Goal: Information Seeking & Learning: Check status

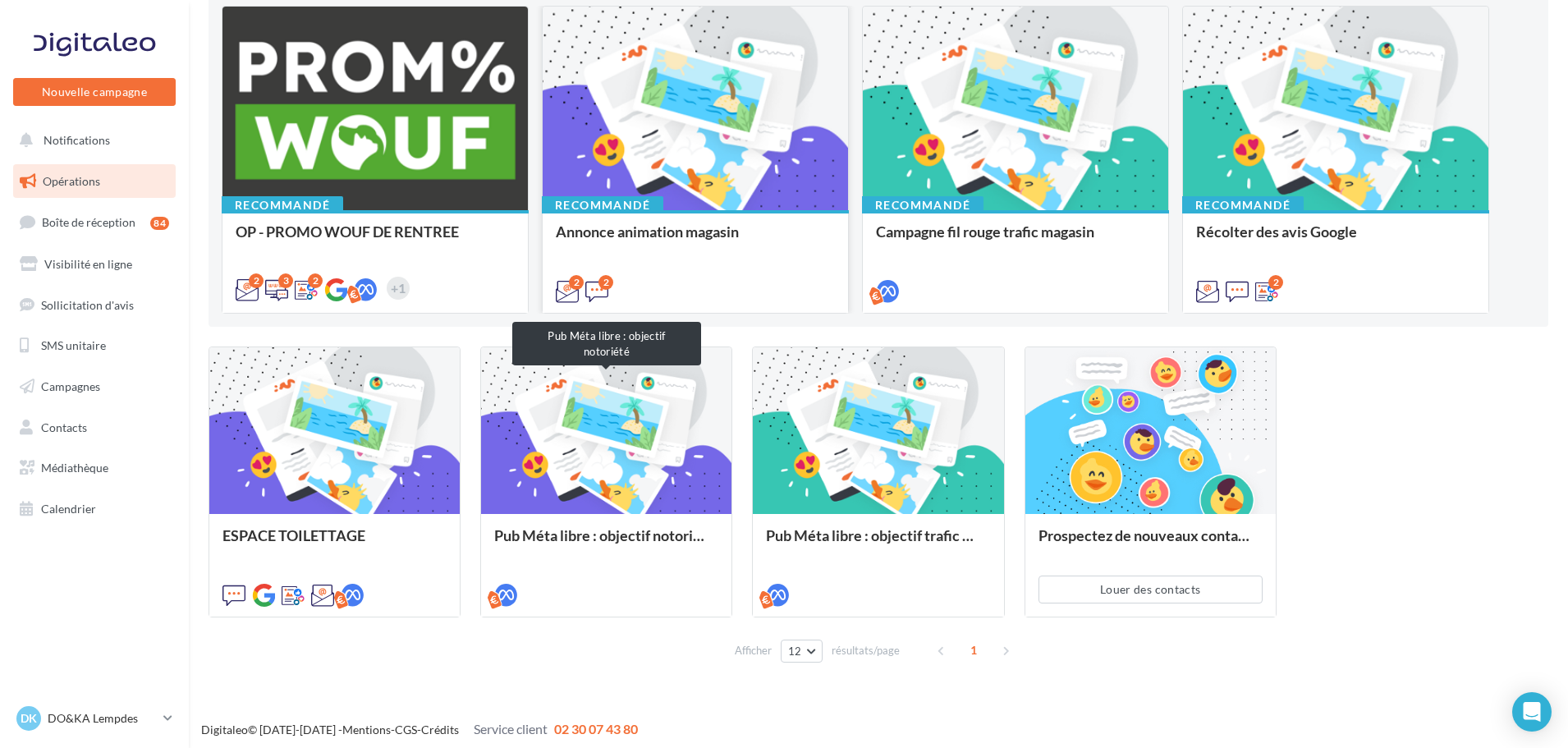
scroll to position [189, 0]
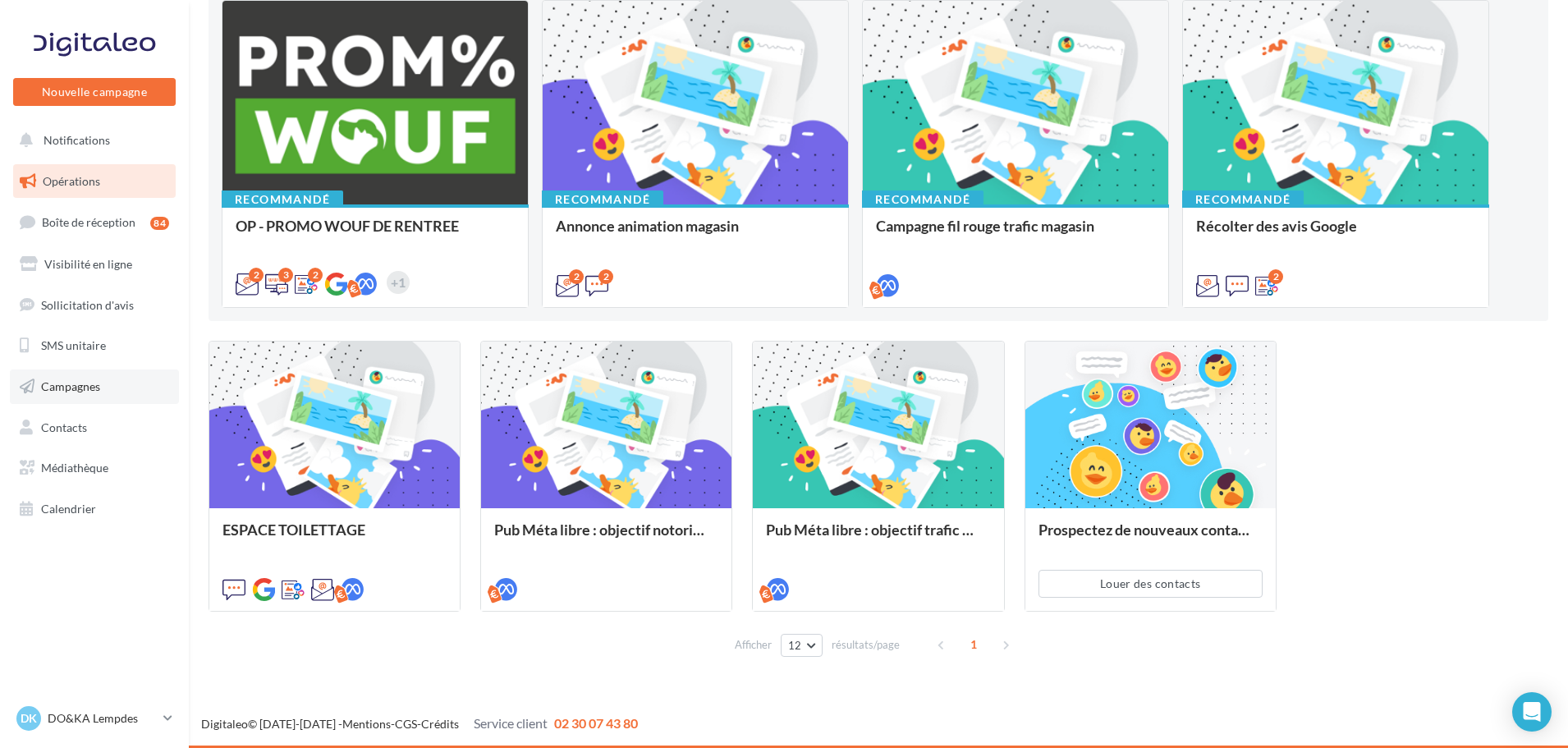
click at [101, 402] on link "Campagnes" at bounding box center [94, 386] width 169 height 34
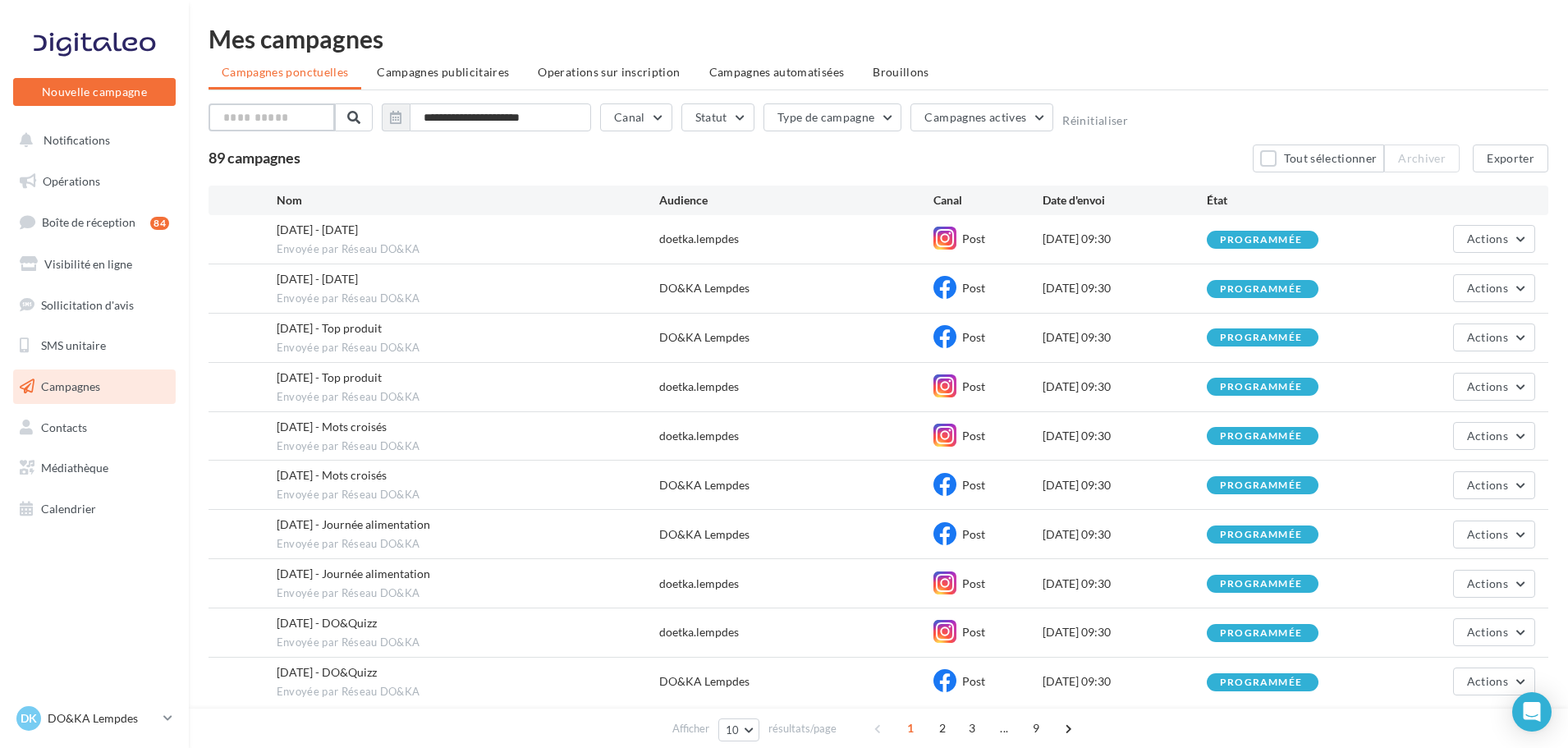
click at [299, 125] on input "text" at bounding box center [271, 117] width 126 height 28
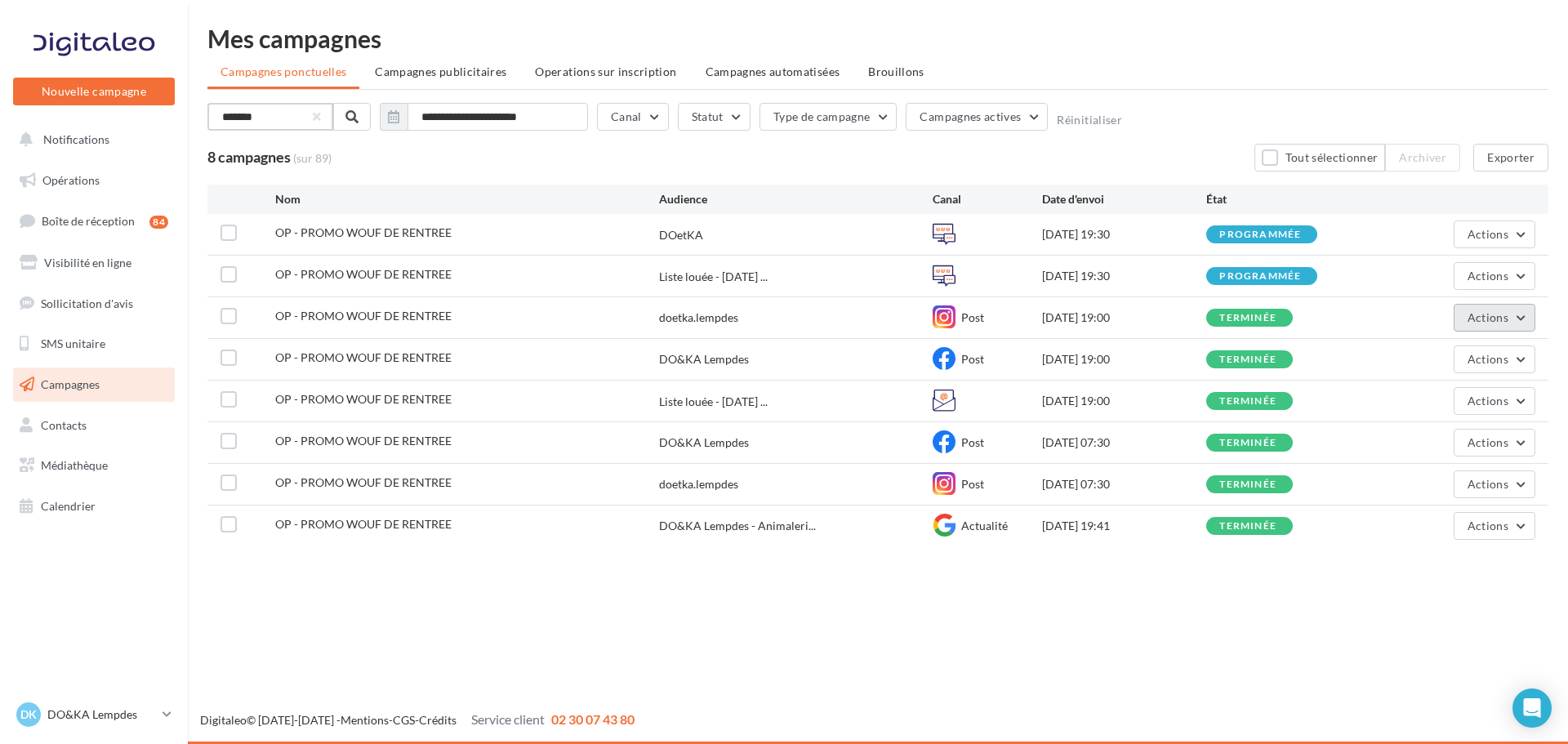
type input "*******"
click at [1507, 320] on span "Actions" at bounding box center [1487, 316] width 41 height 14
click at [1485, 354] on button "Voir les résultats" at bounding box center [1453, 356] width 163 height 42
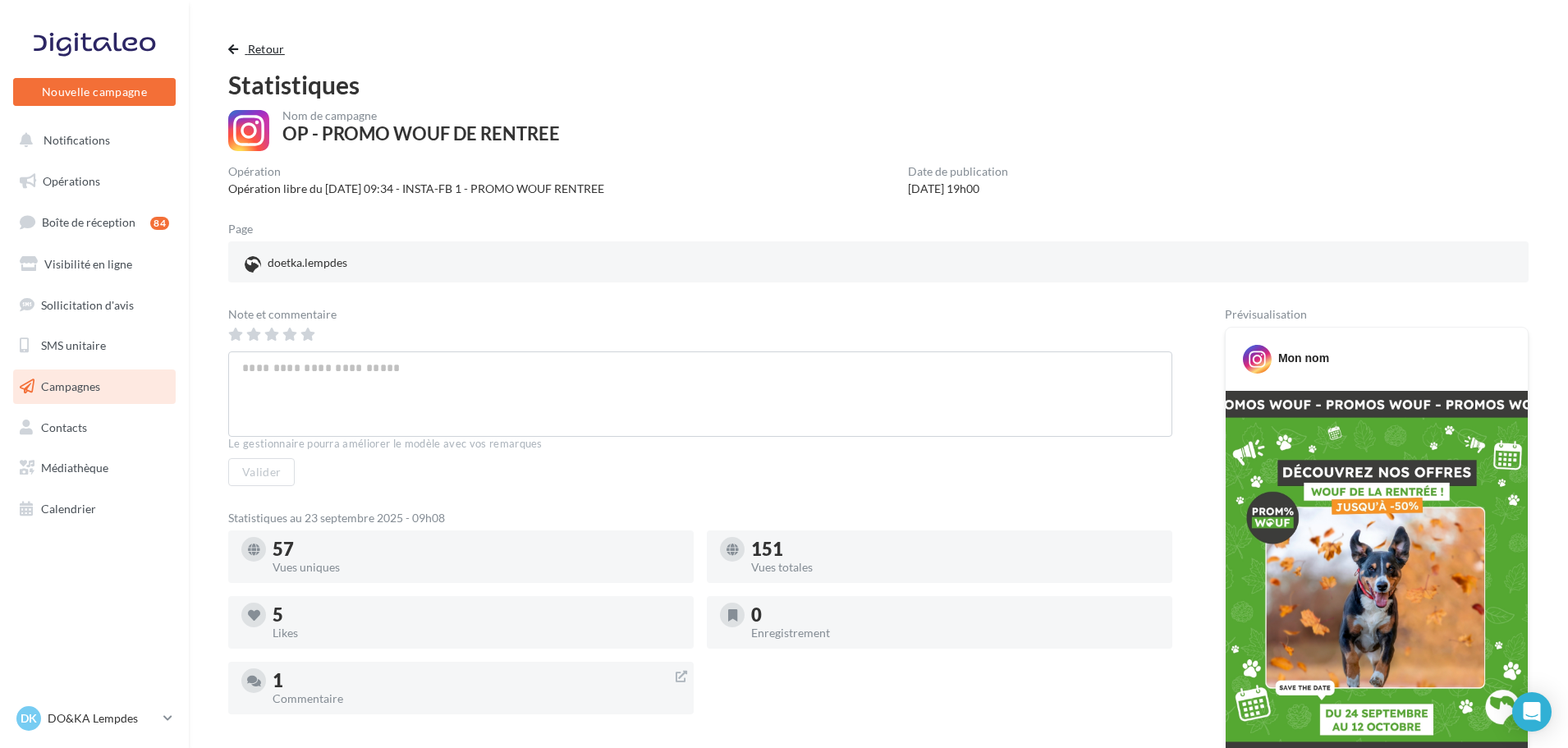
click at [240, 49] on button "Retour" at bounding box center [260, 49] width 64 height 19
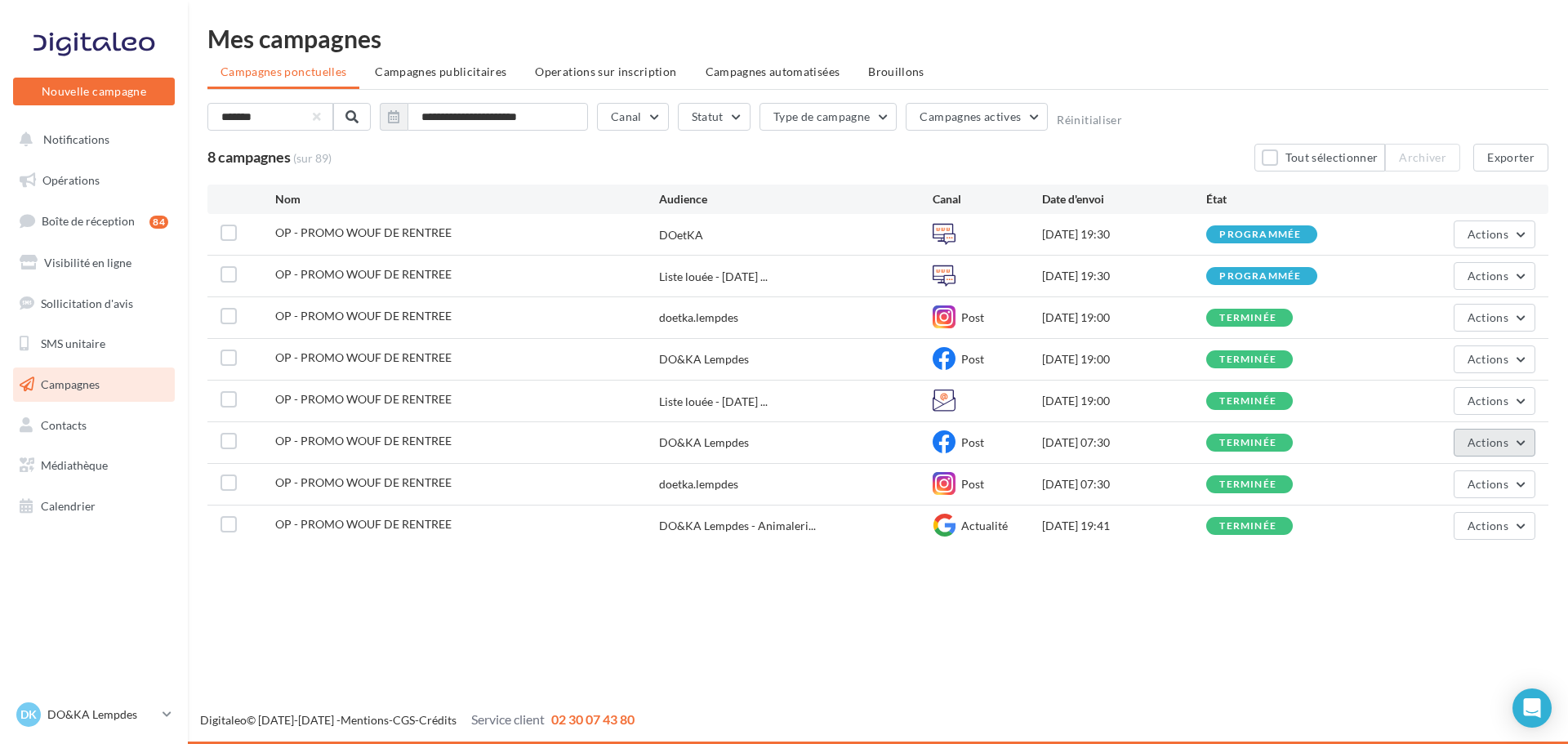
click at [1473, 439] on span "Actions" at bounding box center [1487, 442] width 41 height 14
click at [1471, 472] on button "Voir les résultats" at bounding box center [1453, 481] width 163 height 42
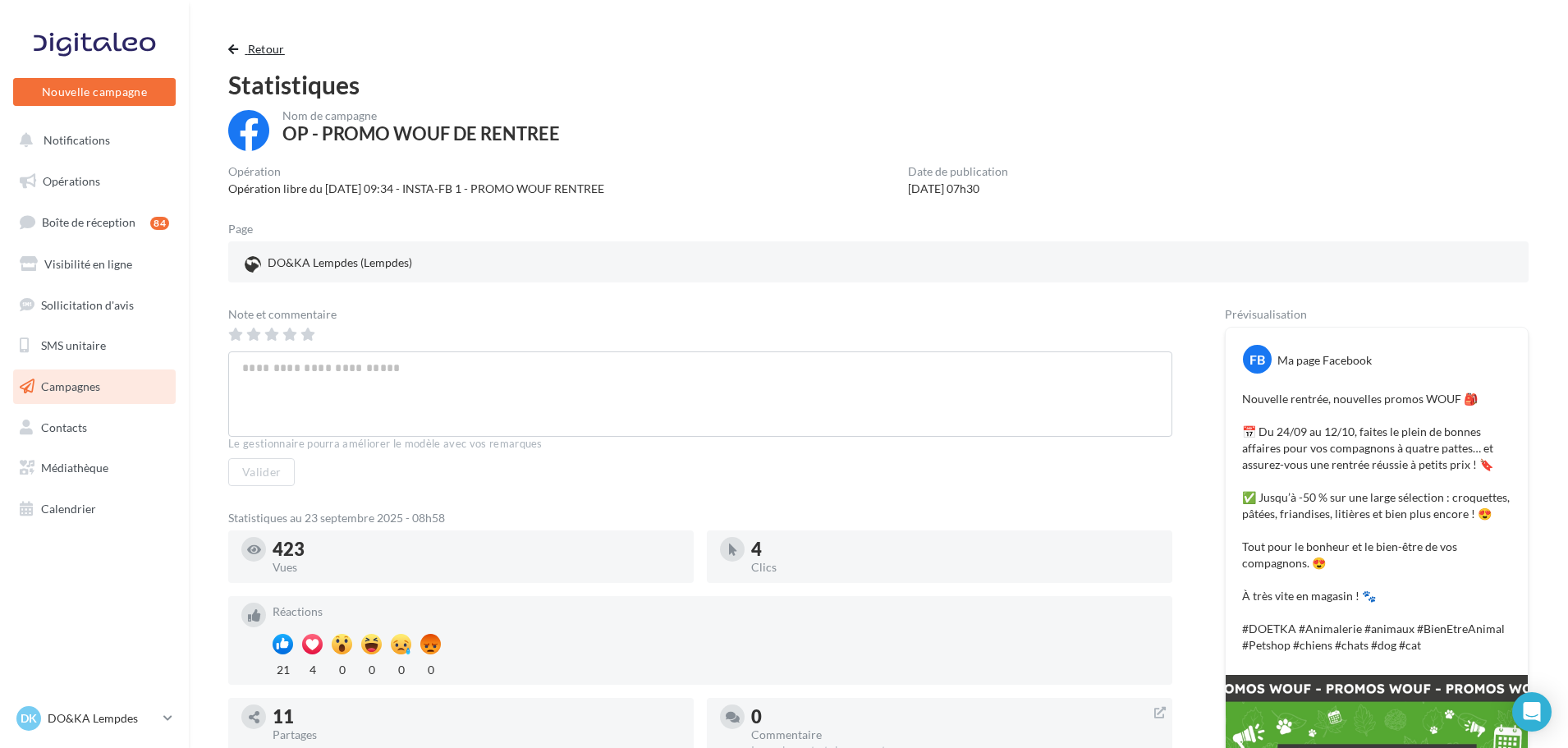
click at [248, 54] on span "Retour" at bounding box center [266, 48] width 37 height 14
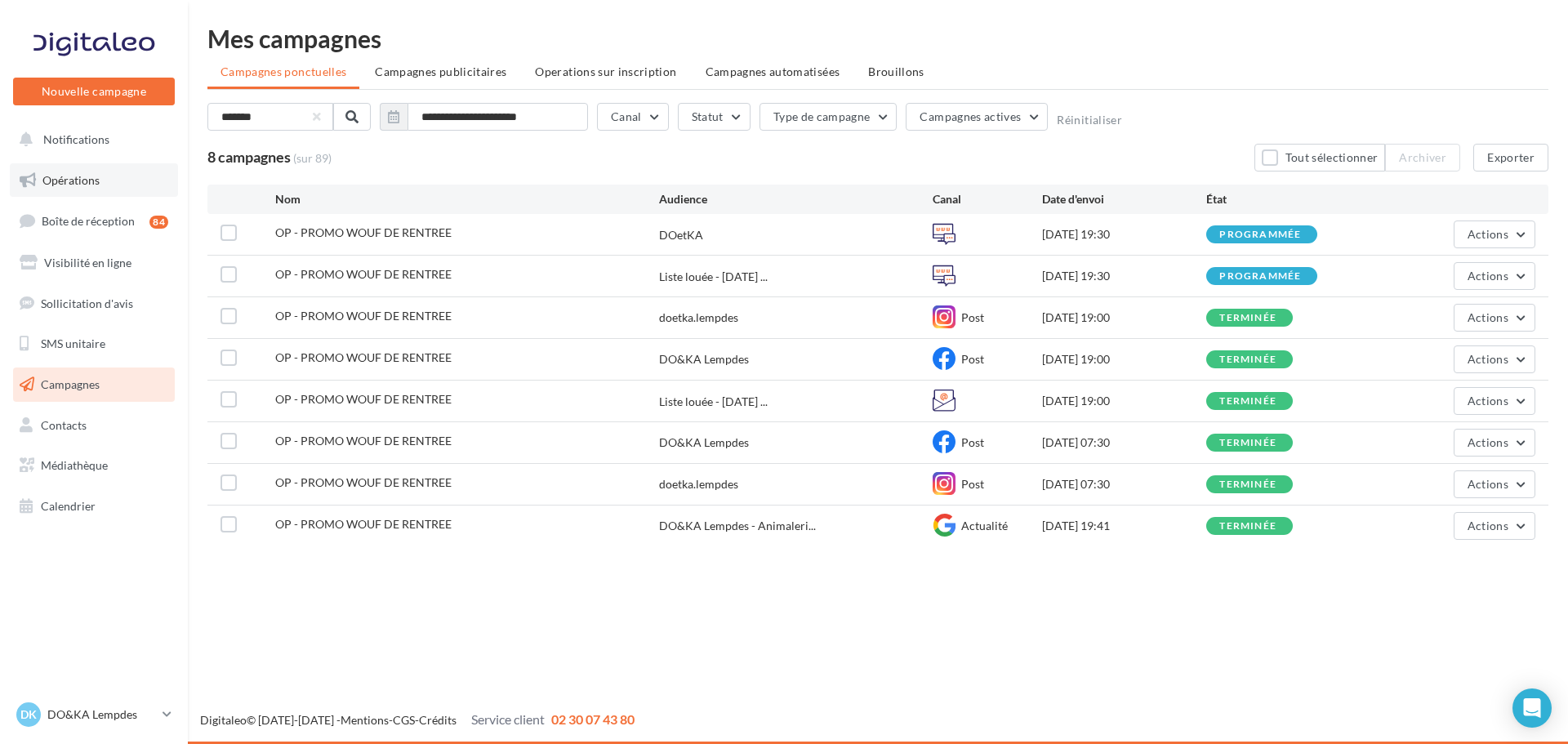
click at [137, 178] on link "Opérations" at bounding box center [94, 180] width 168 height 34
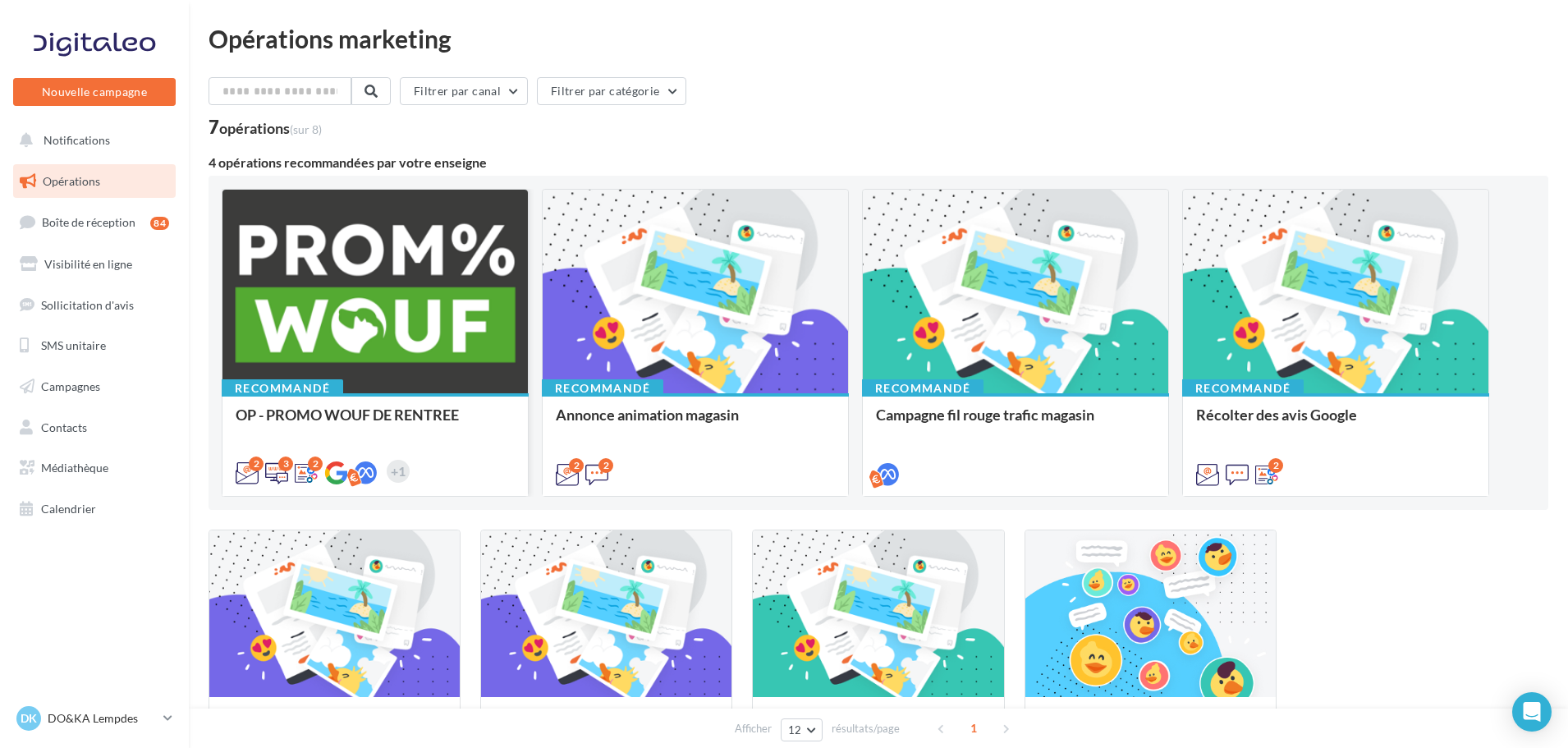
click at [424, 233] on div at bounding box center [374, 292] width 305 height 206
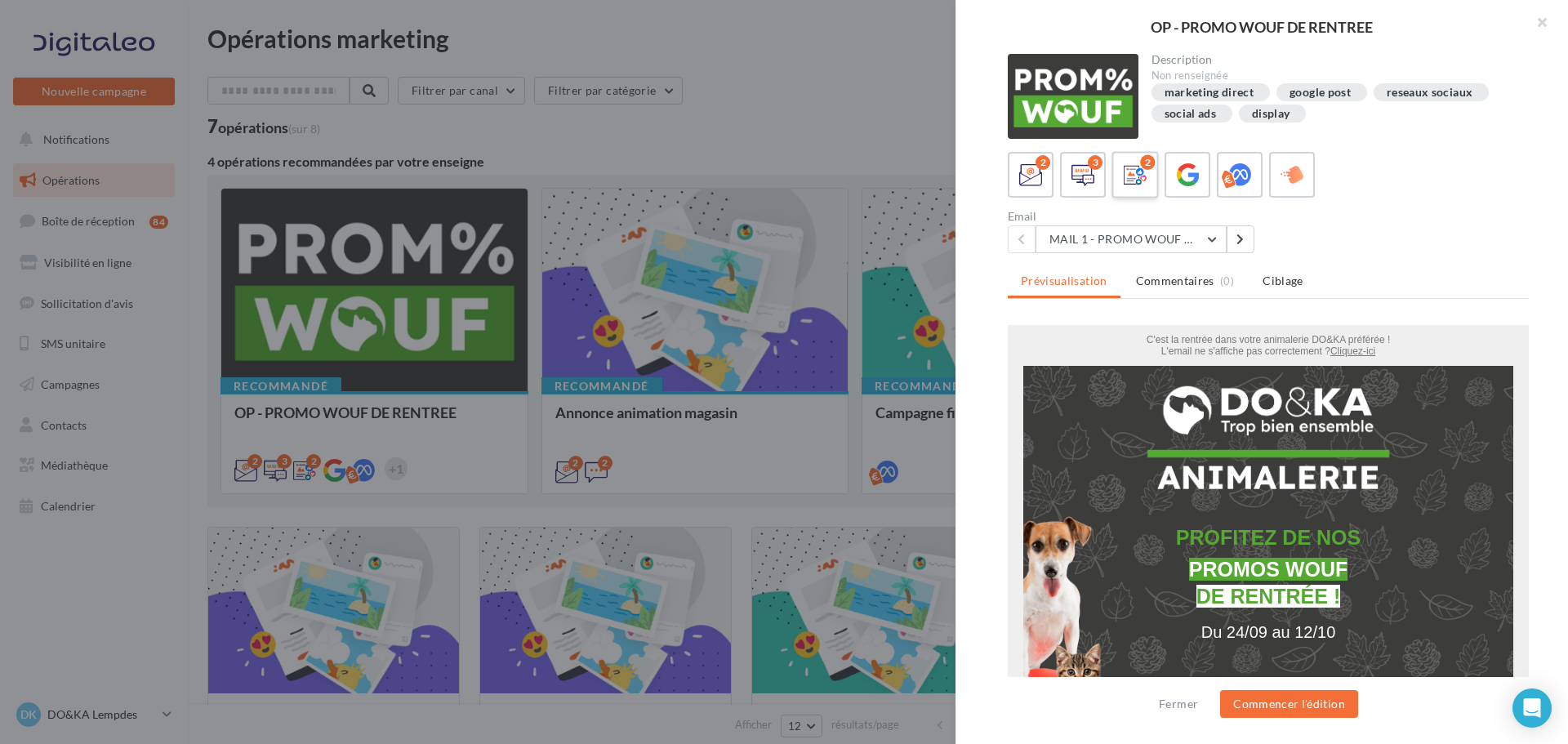
click at [1121, 168] on div "2" at bounding box center [1135, 175] width 30 height 30
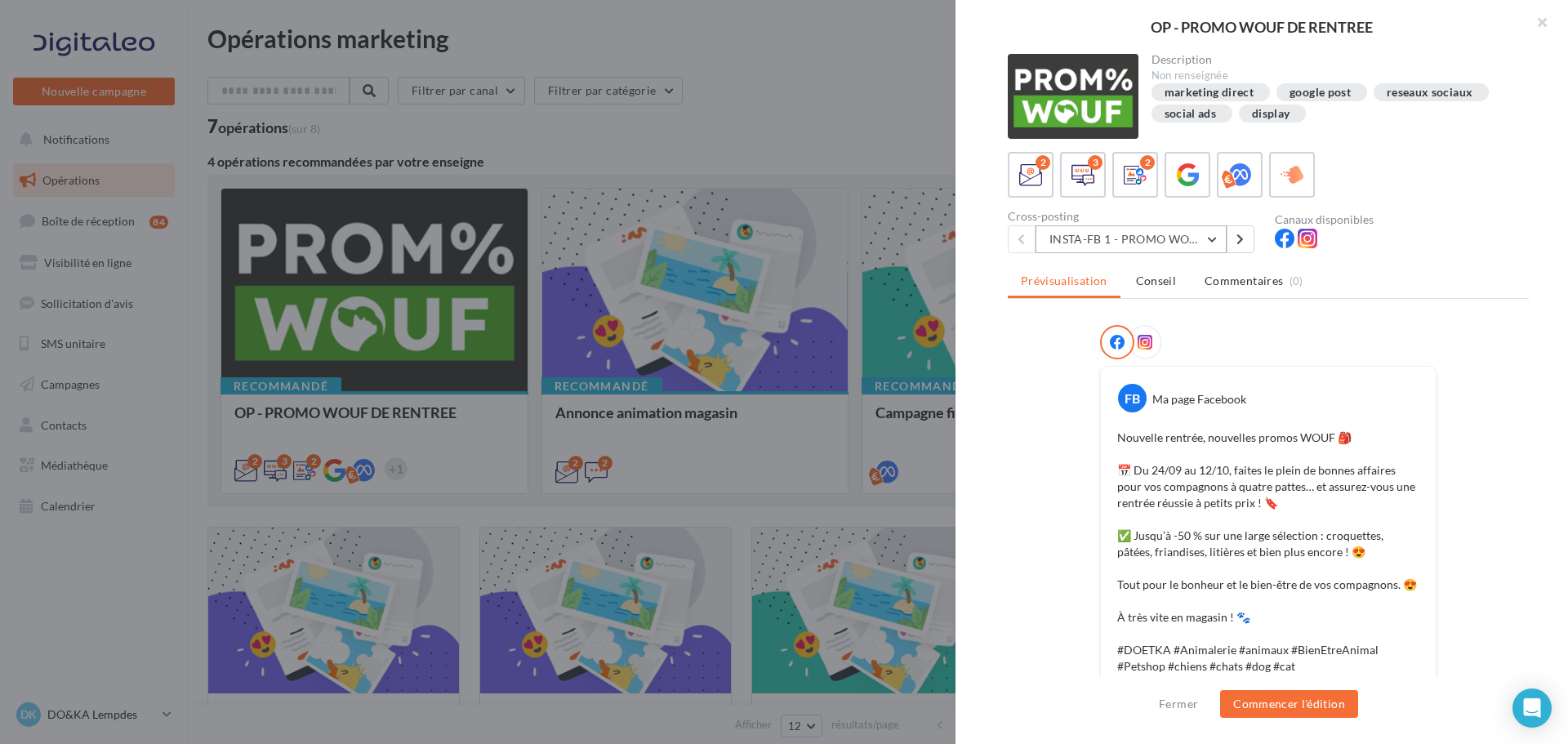
click at [1158, 252] on button "INSTA-FB 1 - PROMO WOUF RENTREE" at bounding box center [1131, 239] width 191 height 28
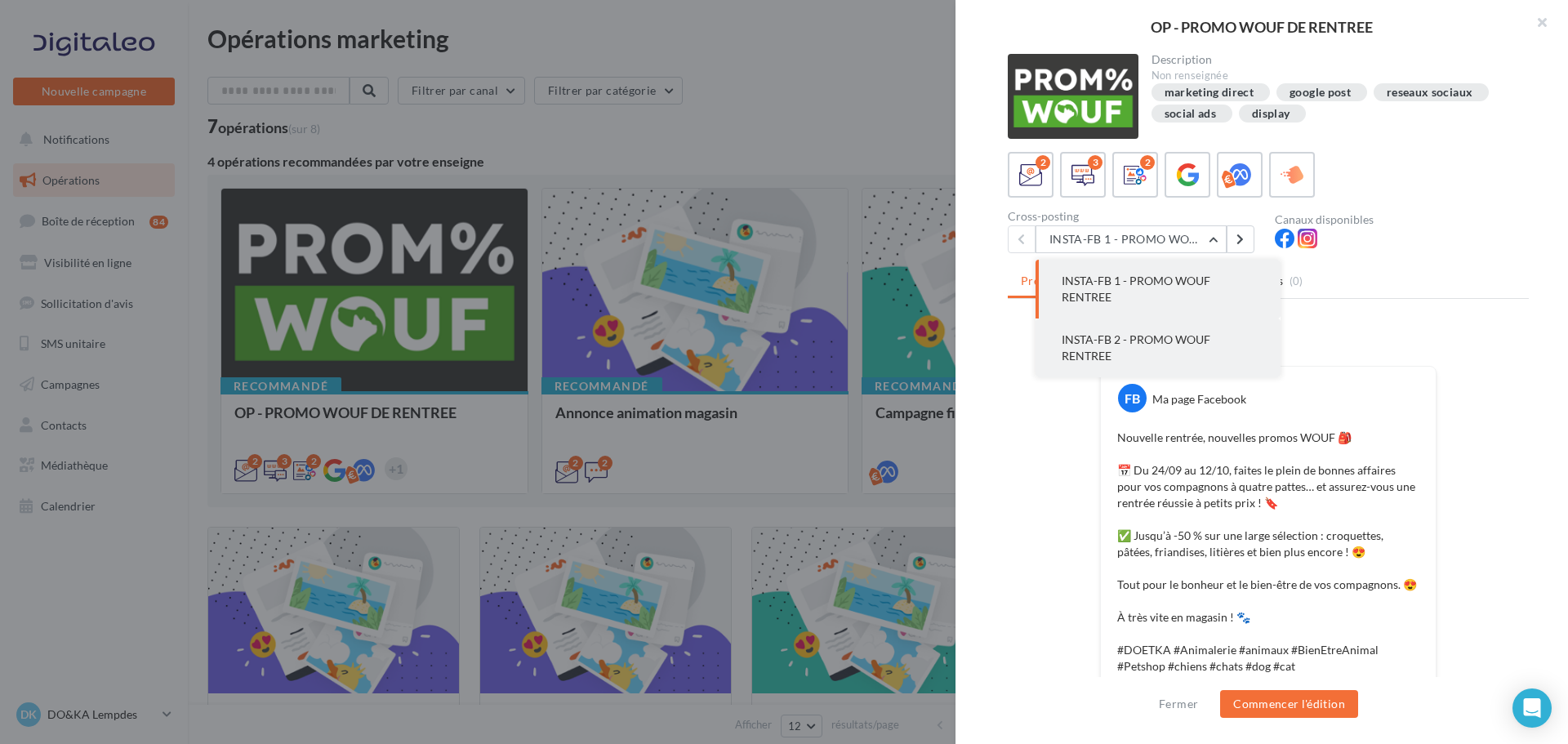
click at [1149, 344] on span "INSTA-FB 2 - PROMO WOUF RENTREE" at bounding box center [1136, 347] width 149 height 30
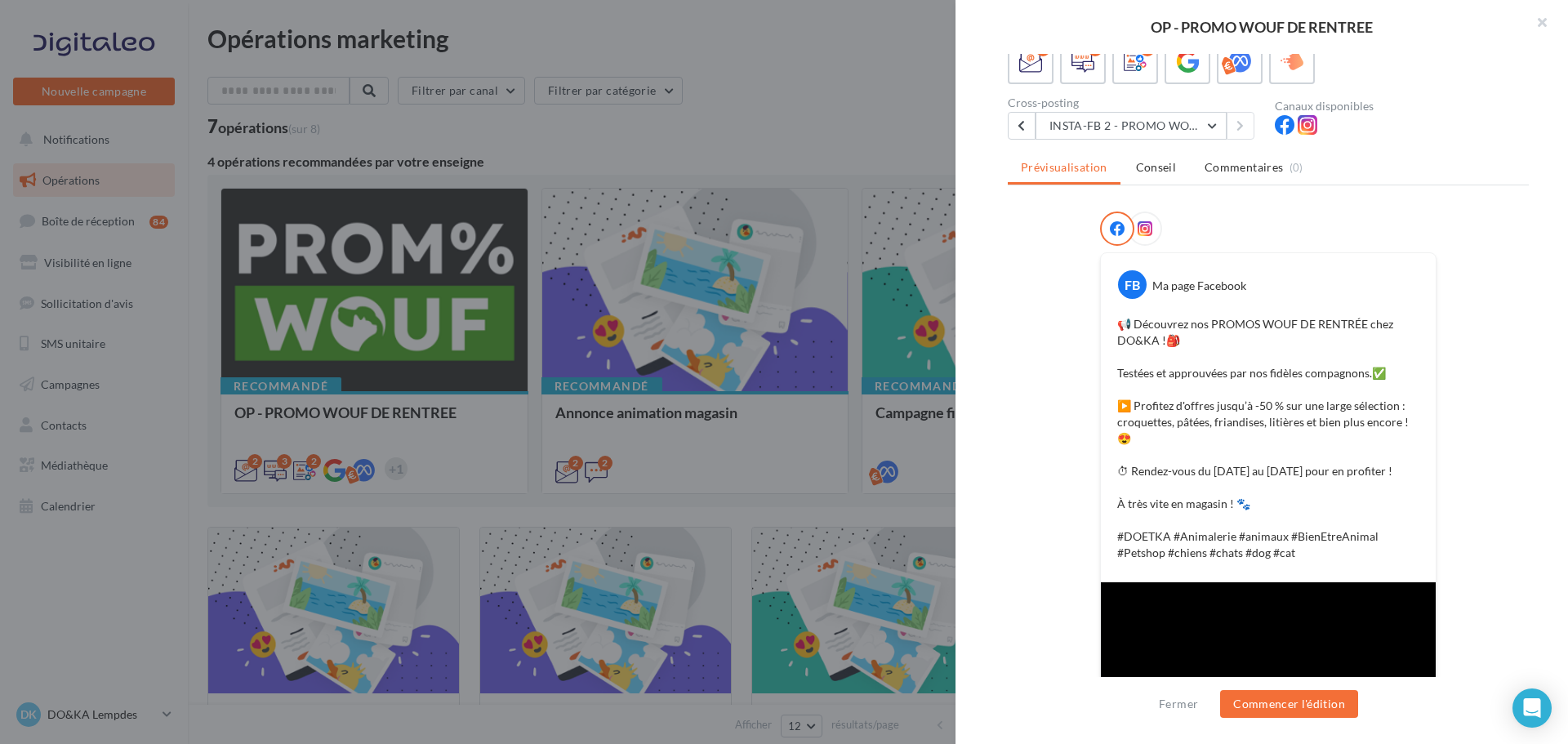
scroll to position [75, 0]
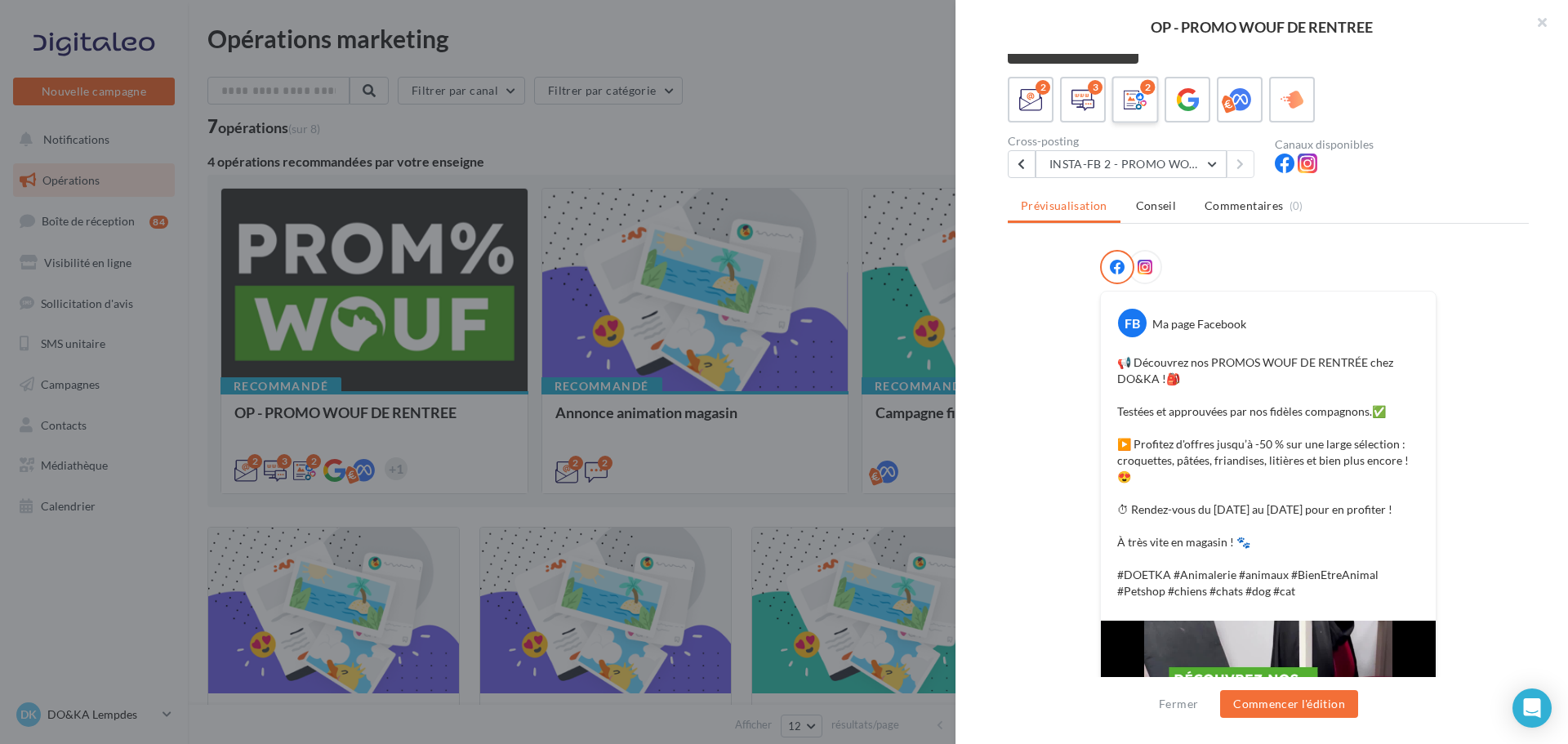
click at [1140, 110] on icon at bounding box center [1135, 100] width 24 height 24
click at [1181, 166] on button "INSTA-FB 2 - PROMO WOUF RENTREE" at bounding box center [1131, 164] width 191 height 28
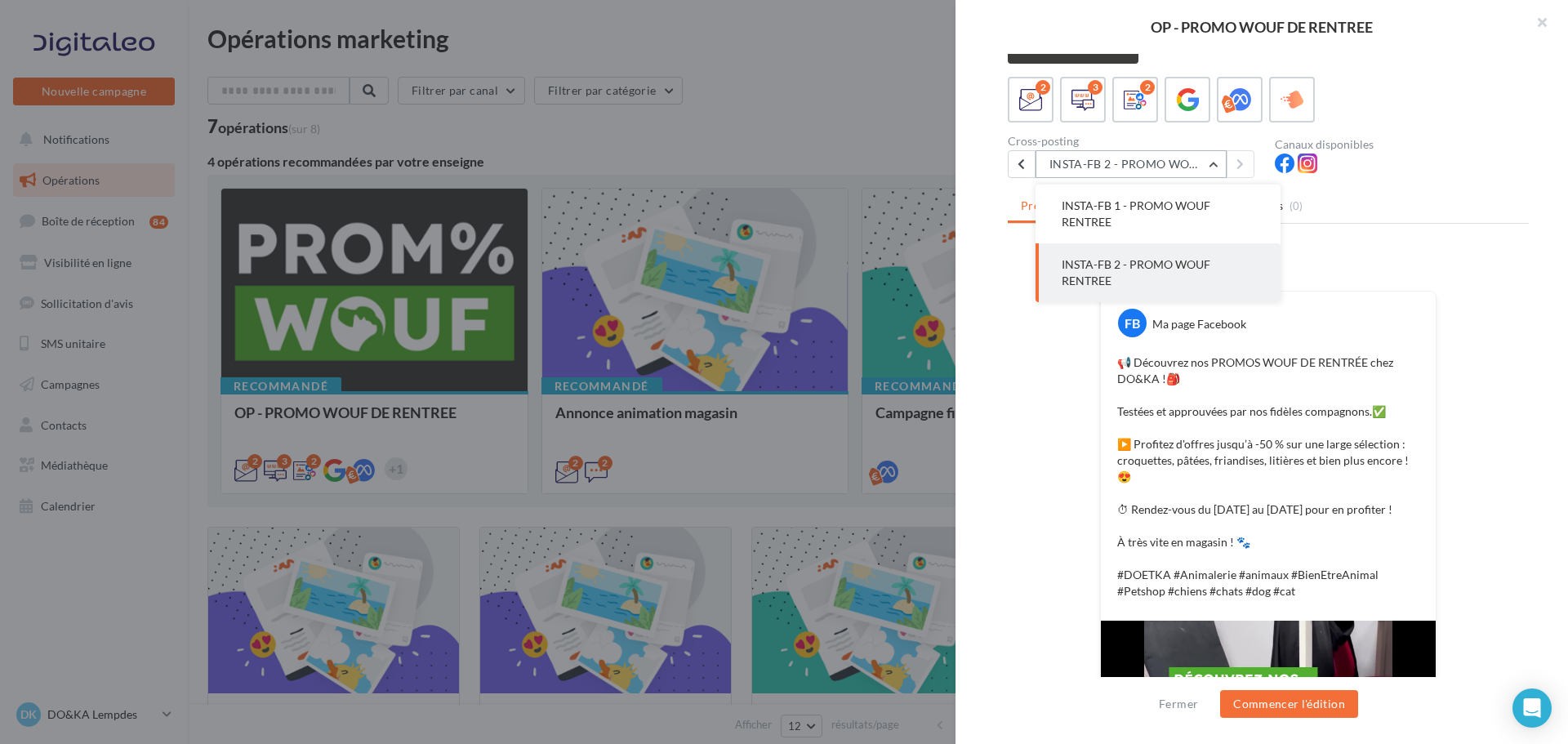
click at [1192, 164] on button "INSTA-FB 2 - PROMO WOUF RENTREE" at bounding box center [1131, 164] width 191 height 28
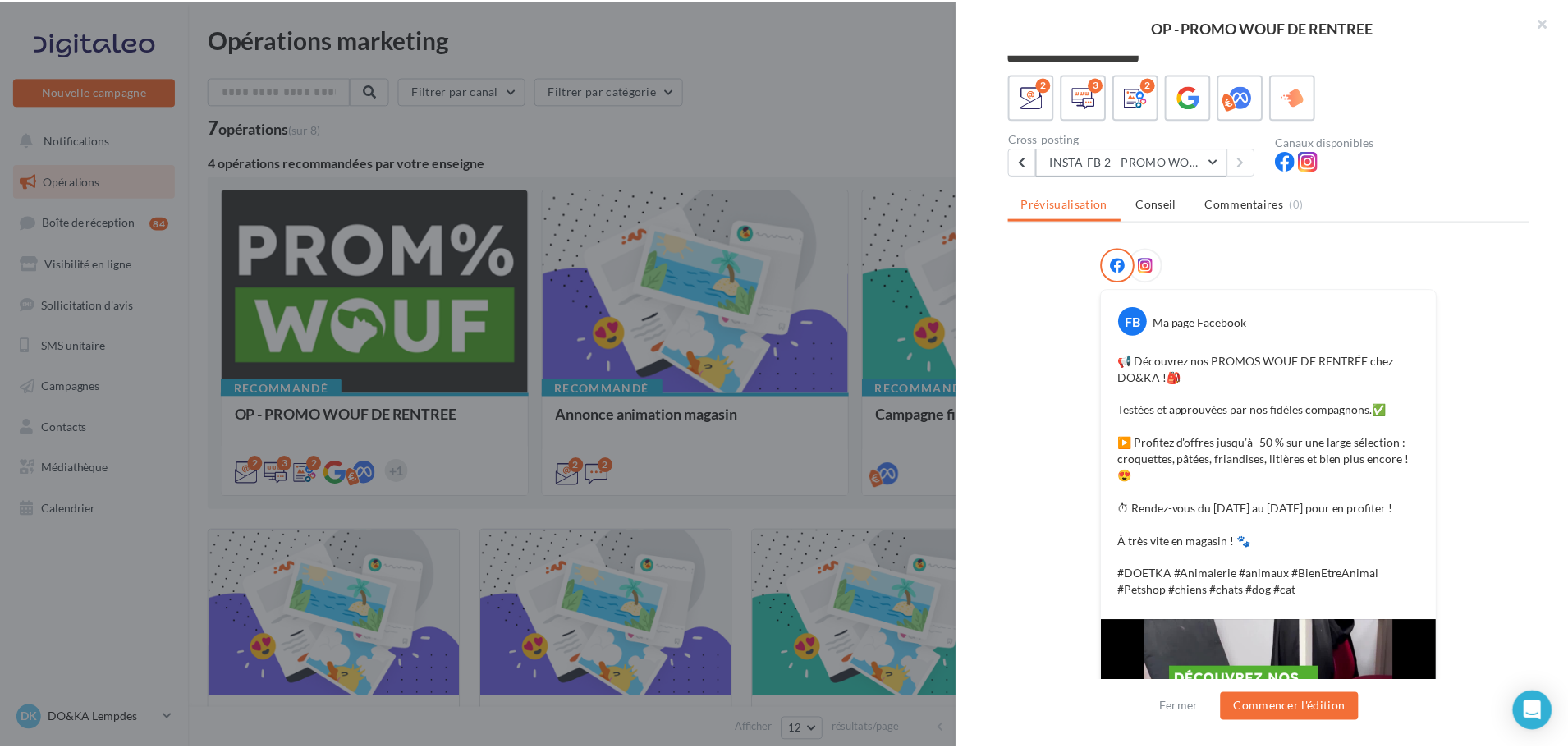
scroll to position [0, 0]
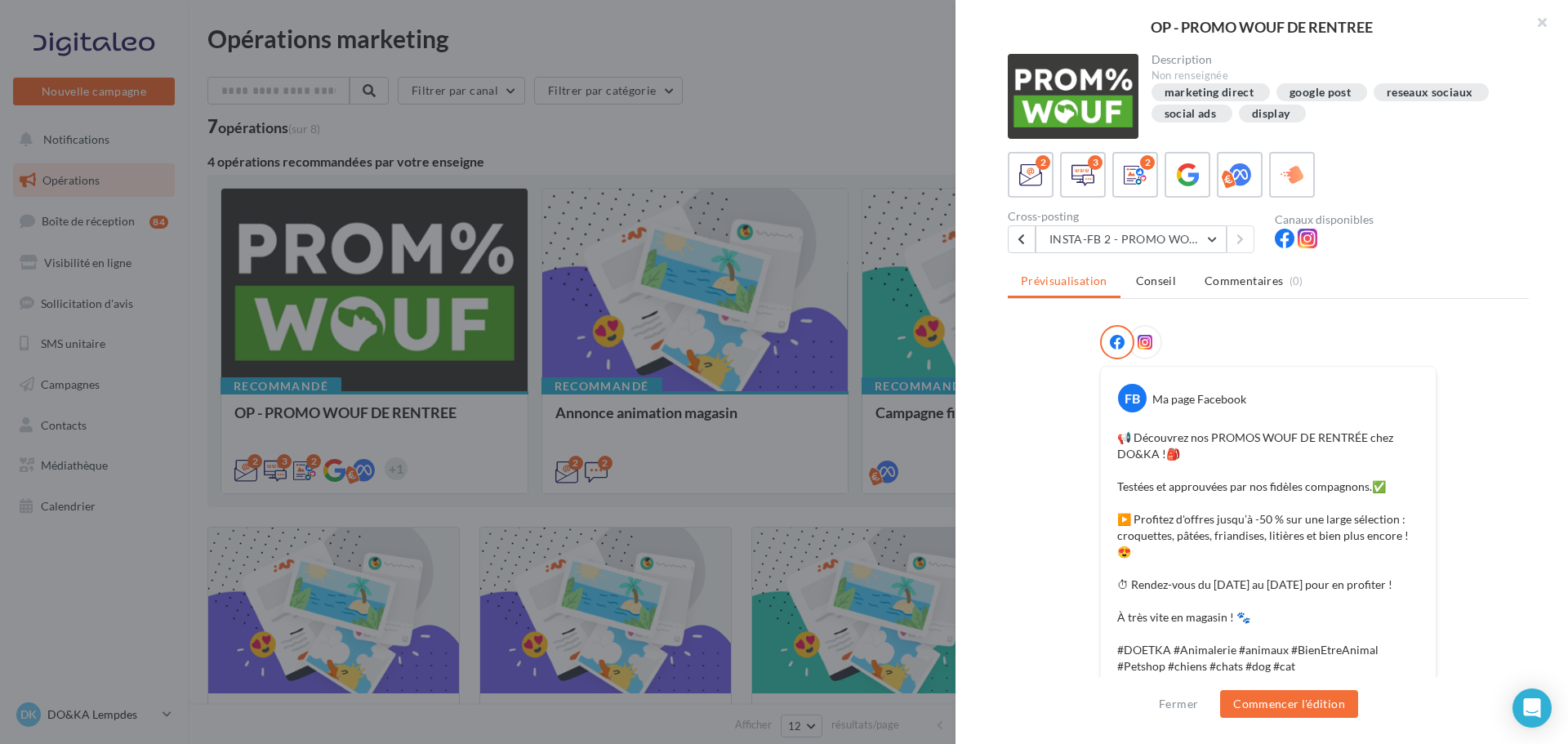
click at [913, 130] on div at bounding box center [784, 372] width 1568 height 744
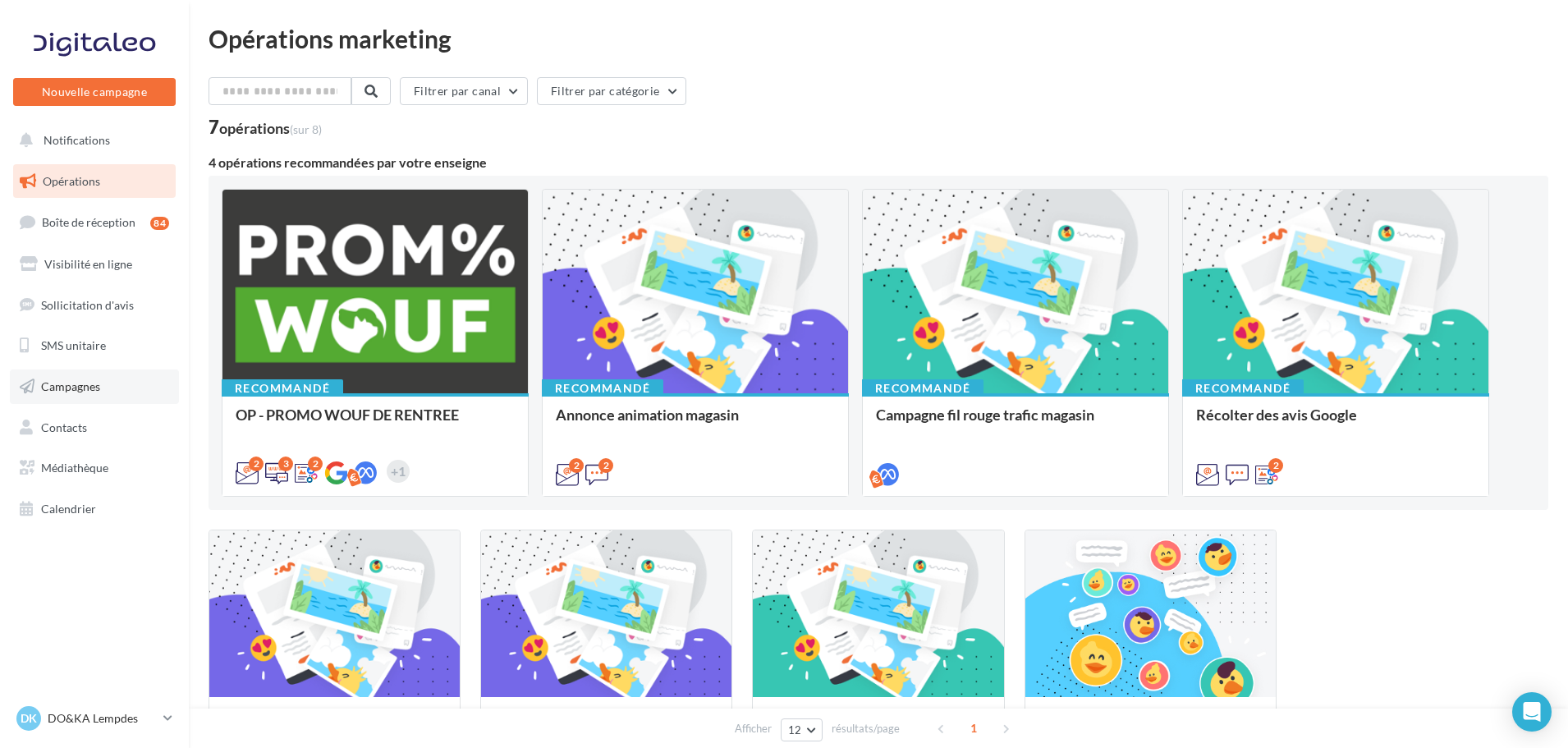
click at [100, 390] on span "Campagnes" at bounding box center [71, 386] width 59 height 14
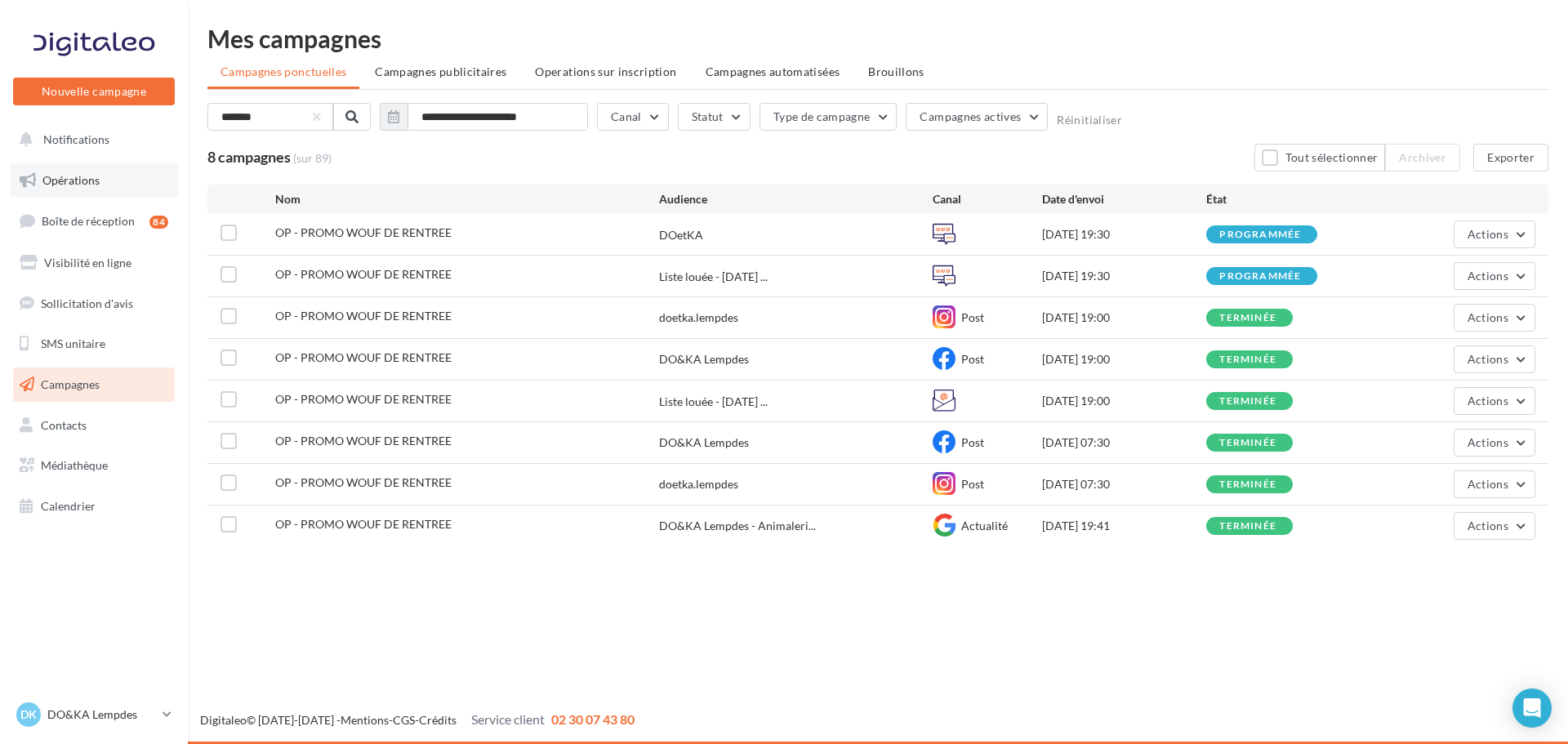
click at [117, 178] on link "Opérations" at bounding box center [94, 180] width 168 height 34
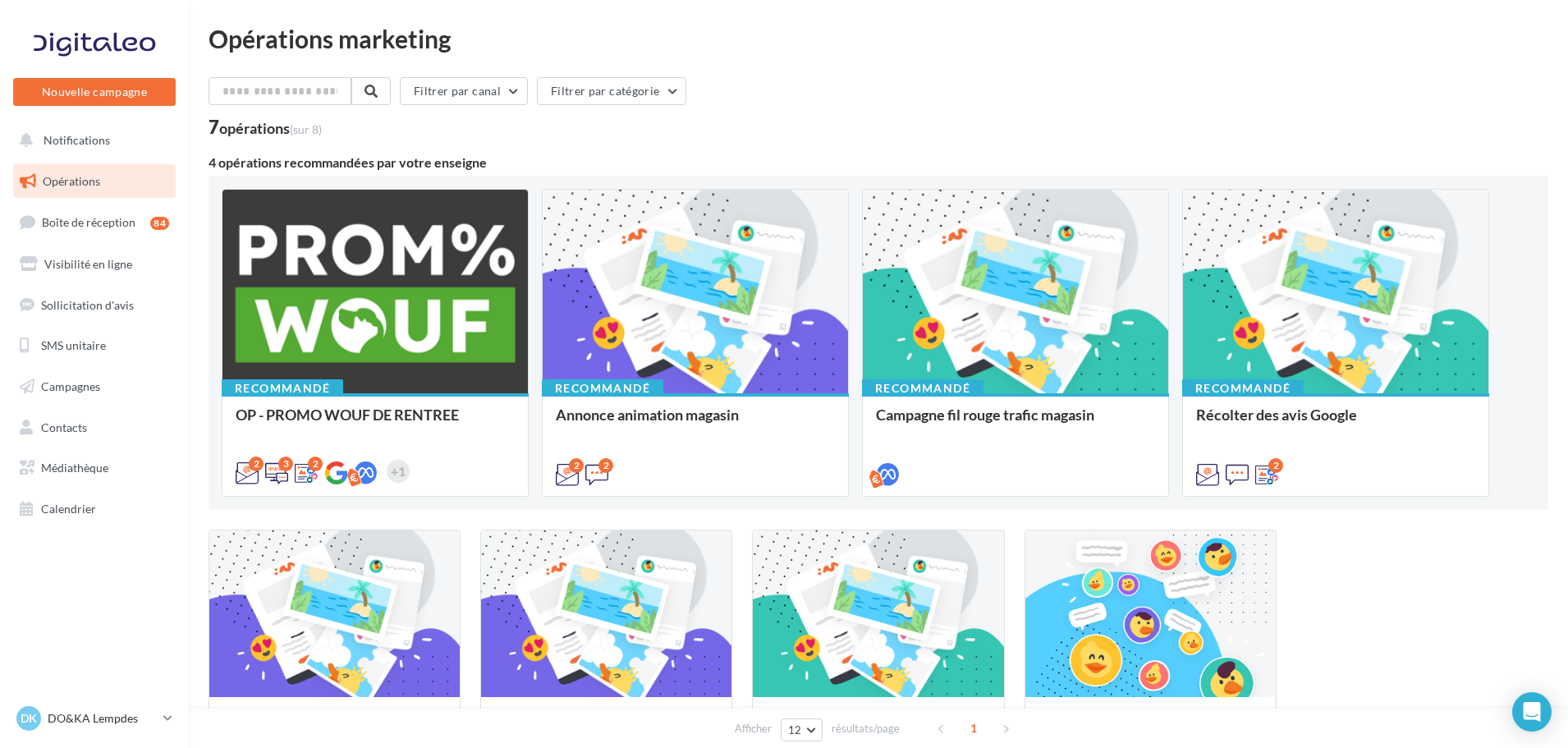
click at [143, 696] on nav "Nouvelle campagne Nouvelle campagne Notifications Opérations Boîte de réception…" at bounding box center [94, 374] width 189 height 748
click at [137, 710] on p "DO&KA Lempdes" at bounding box center [102, 718] width 109 height 17
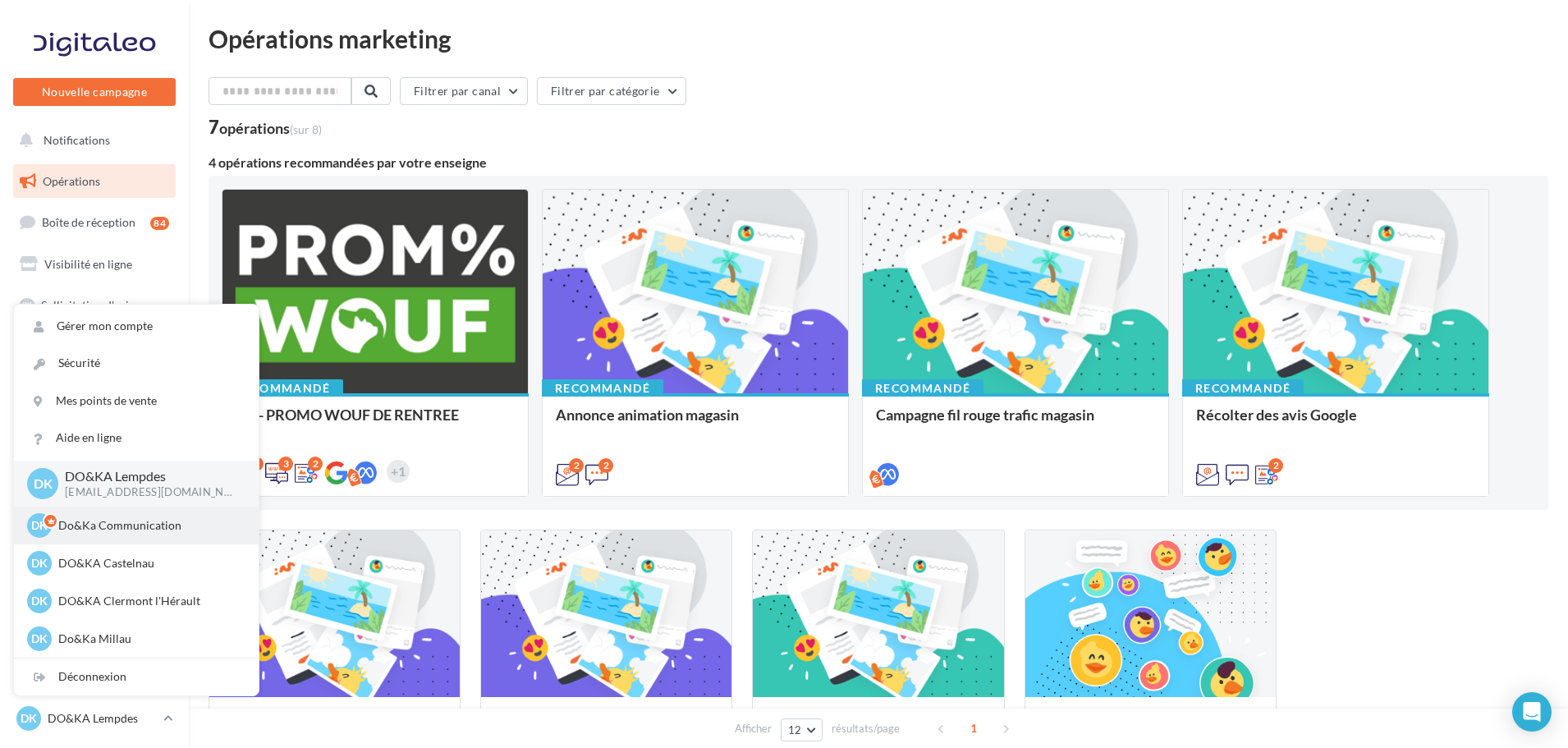
click at [103, 527] on p "Do&Ka Communication" at bounding box center [148, 526] width 181 height 17
